Goal: Task Accomplishment & Management: Complete application form

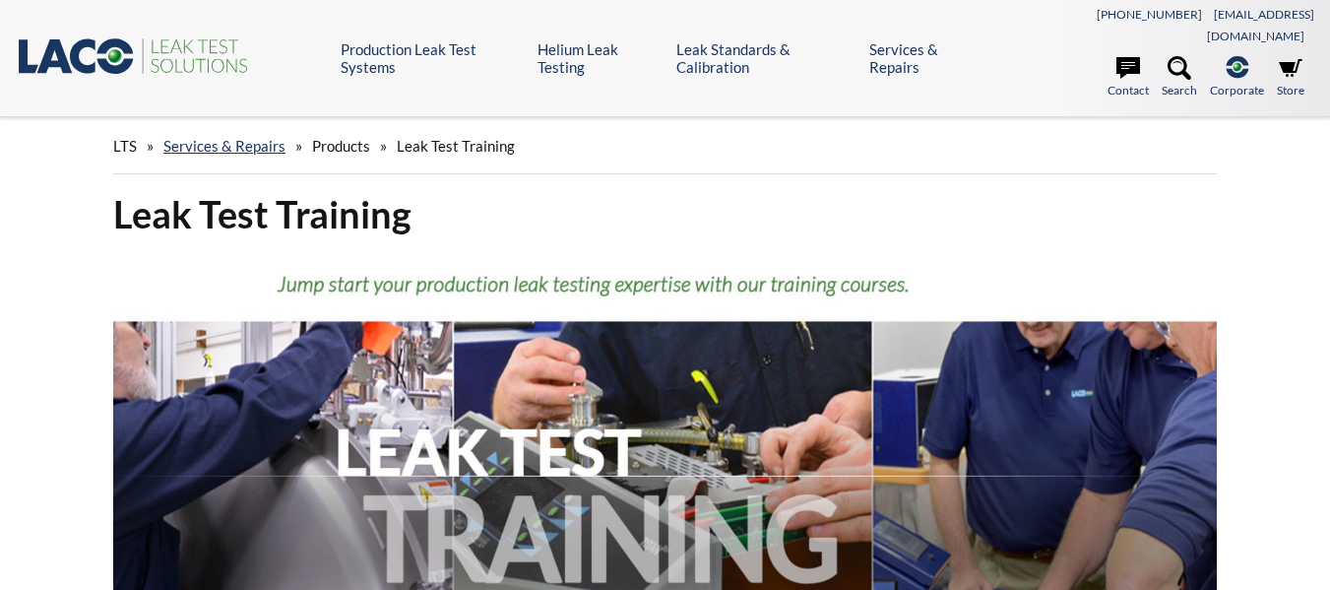
select select "Widget de traduction"
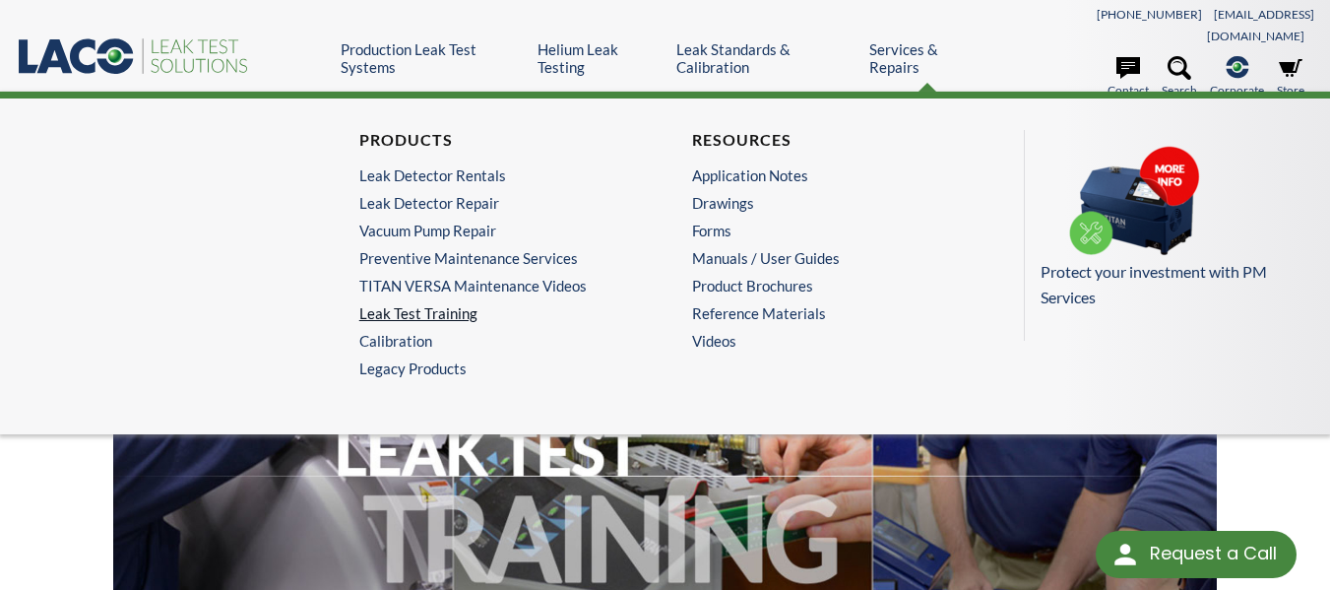
click at [452, 309] on link "Leak Test Training" at bounding box center [494, 313] width 270 height 18
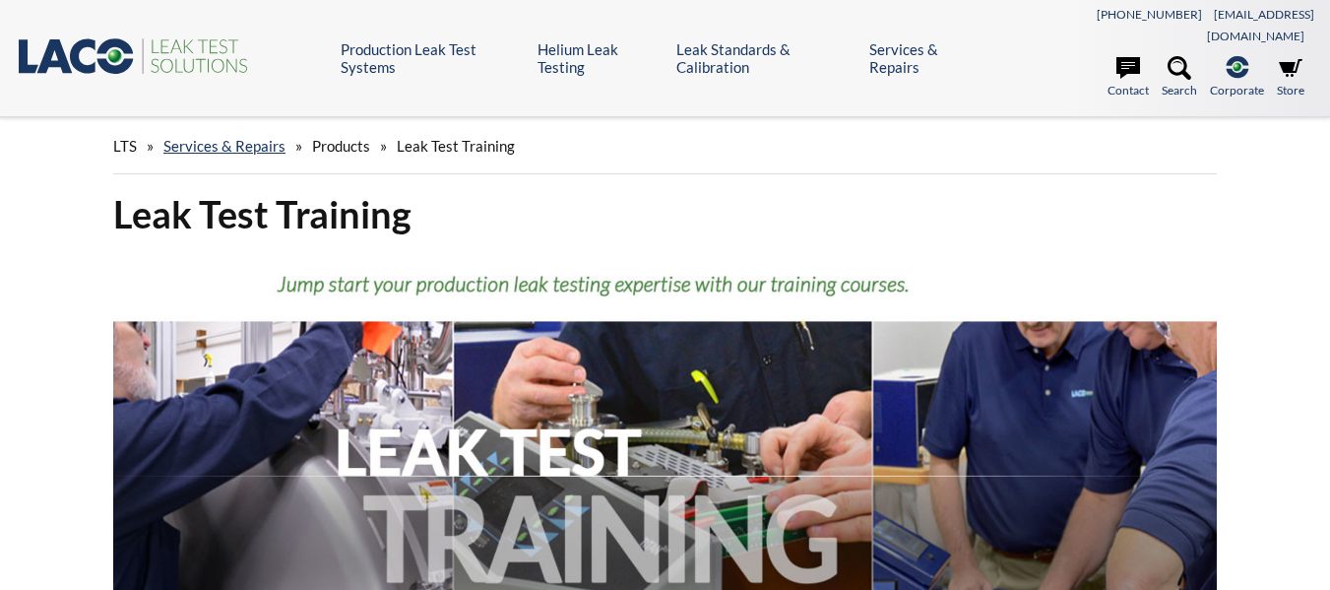
select select "Widget de traduction"
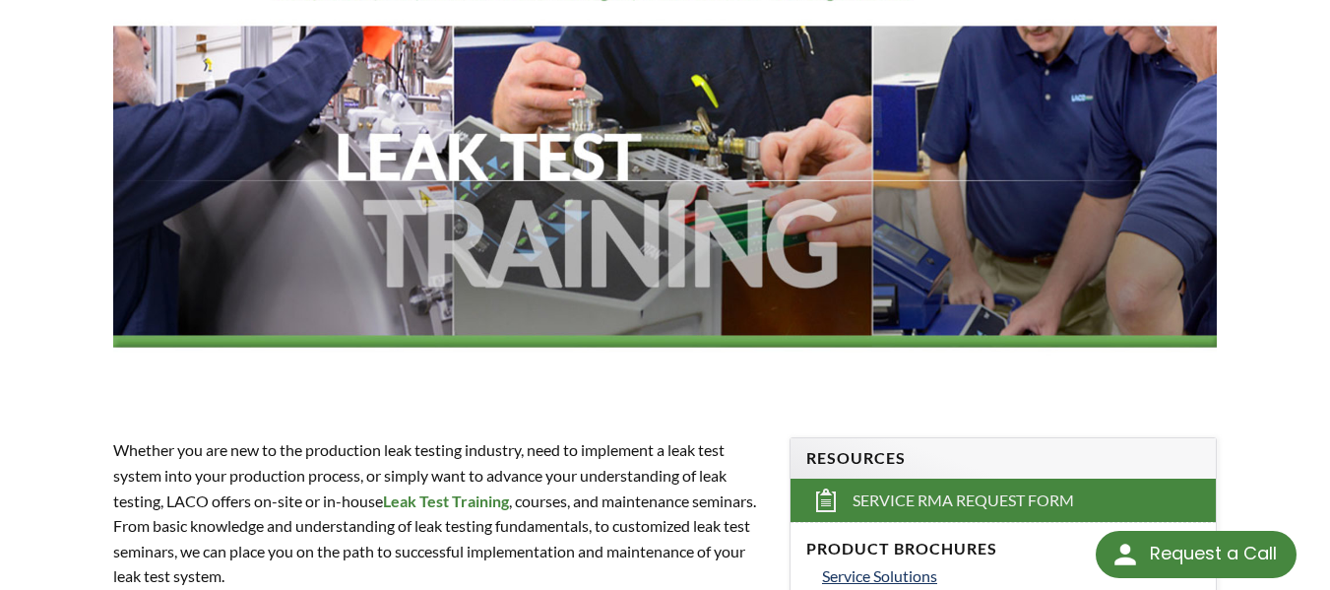
scroll to position [394, 0]
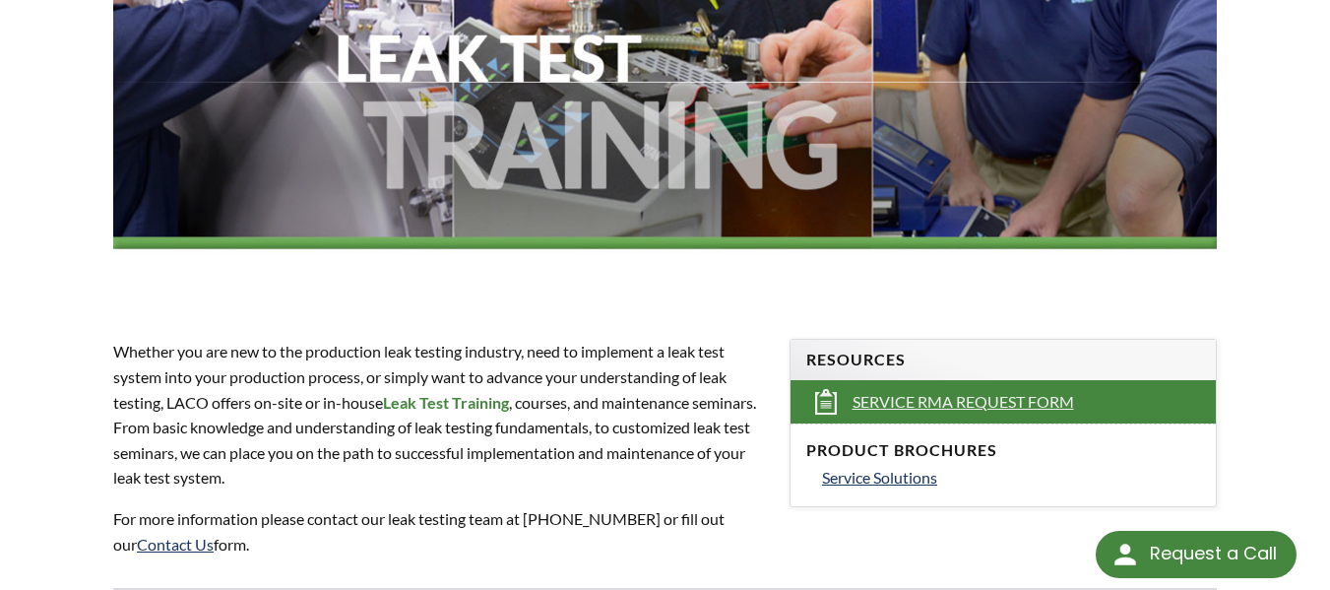
click at [951, 392] on span "Service RMA Request Form" at bounding box center [962, 402] width 221 height 21
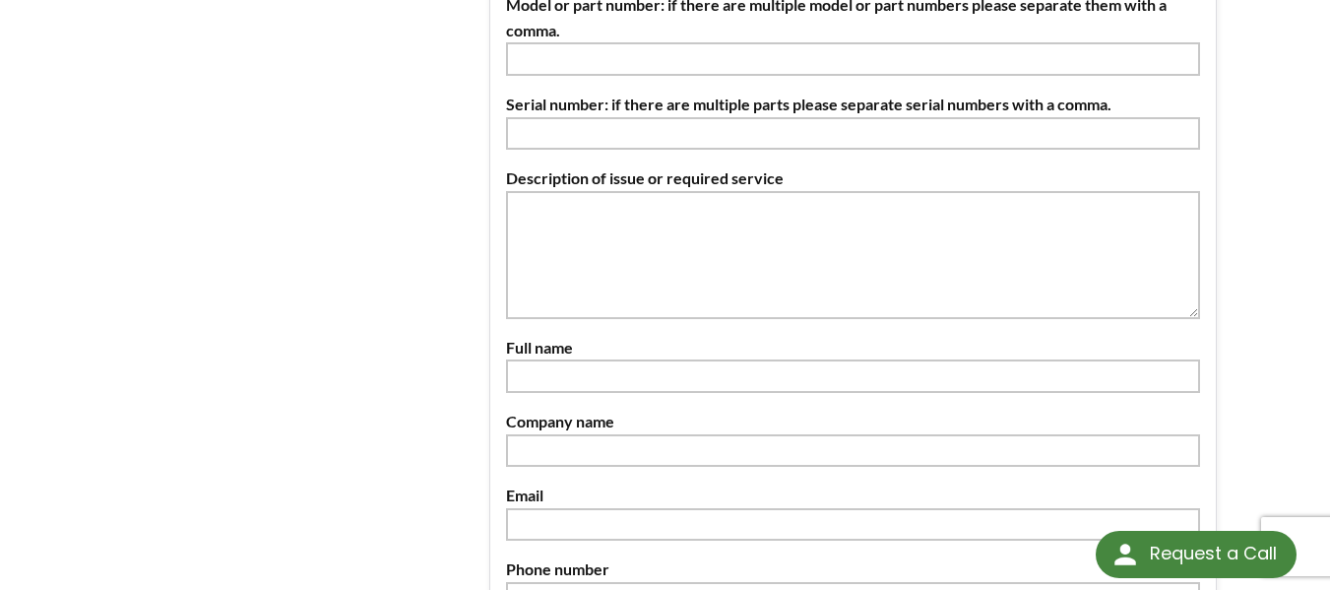
scroll to position [1083, 0]
